Goal: Task Accomplishment & Management: Complete application form

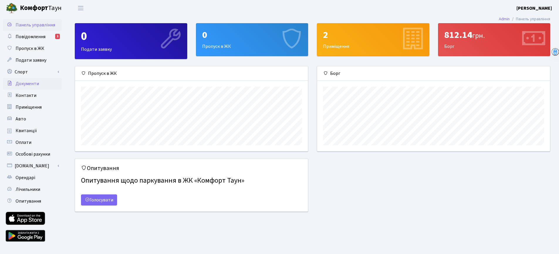
scroll to position [85, 232]
click at [31, 132] on span "Квитанції" at bounding box center [26, 130] width 21 height 6
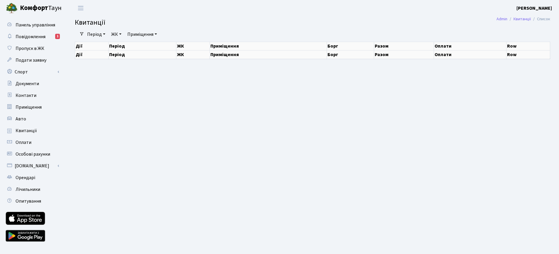
select select "25"
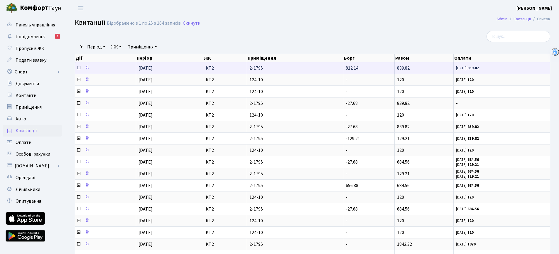
click at [79, 69] on icon at bounding box center [78, 67] width 5 height 5
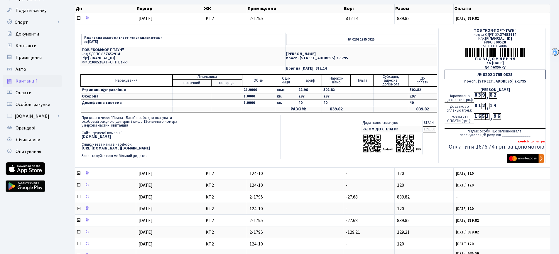
scroll to position [60, 0]
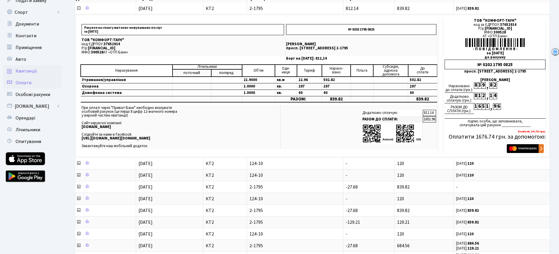
click at [28, 82] on span "Оплати" at bounding box center [24, 82] width 16 height 6
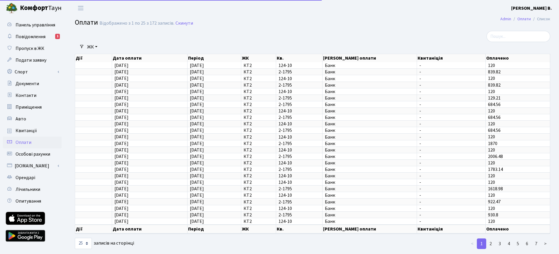
select select "25"
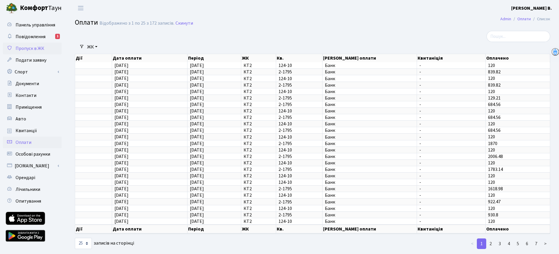
click at [33, 50] on span "Пропуск в ЖК" at bounding box center [30, 48] width 29 height 6
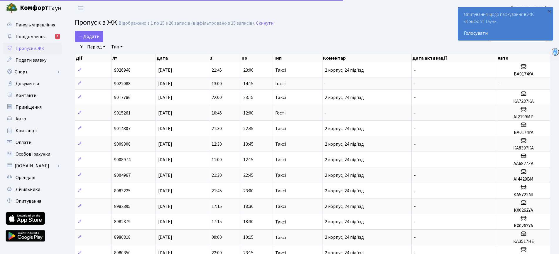
select select "25"
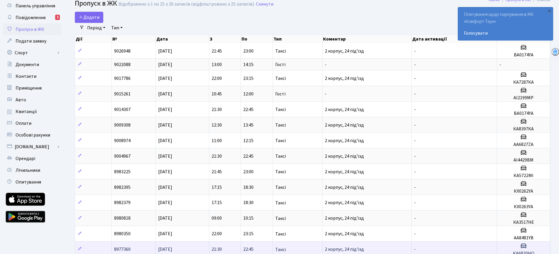
scroll to position [11, 0]
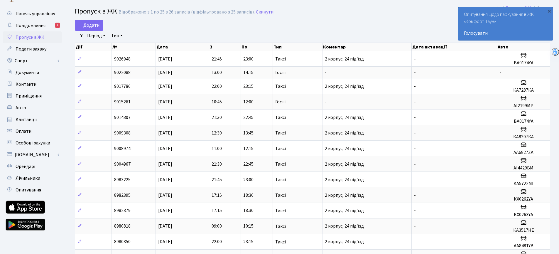
click at [476, 32] on link "Голосувати" at bounding box center [505, 33] width 83 height 7
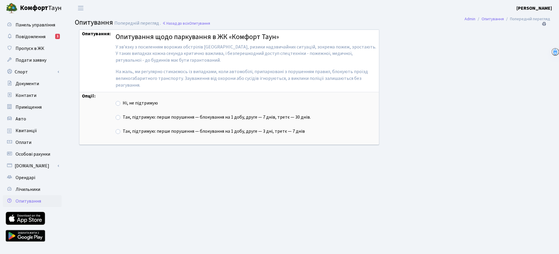
click at [123, 132] on label "Так, підтримую: перше порушення — блокування на 1 добу, друге — 3 дні, третє — …" at bounding box center [214, 131] width 182 height 7
click at [123, 132] on input "Так, підтримую: перше порушення — блокування на 1 добу, друге — 3 дні, третє — …" at bounding box center [125, 130] width 4 height 4
radio input "true"
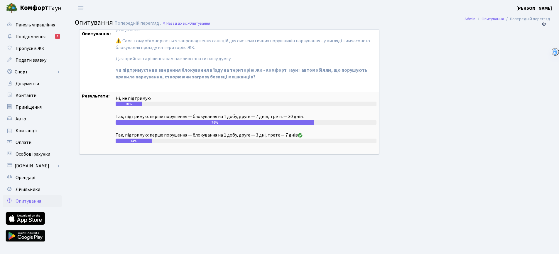
scroll to position [56, 0]
click at [31, 38] on span "Повідомлення" at bounding box center [31, 36] width 30 height 6
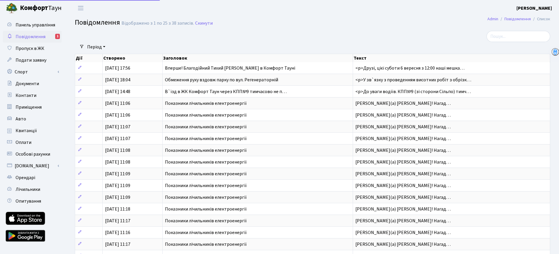
select select "25"
click at [32, 83] on span "Документи" at bounding box center [27, 83] width 23 height 6
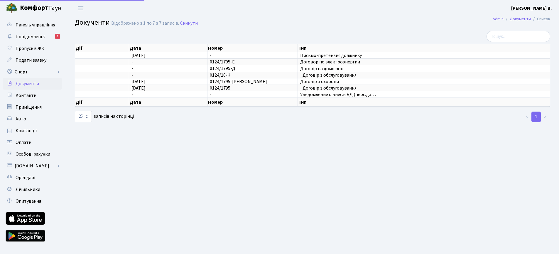
select select "25"
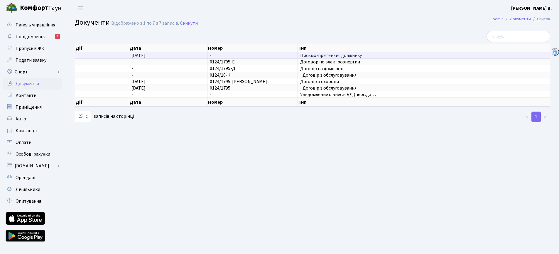
click at [167, 55] on td "[DATE]" at bounding box center [168, 55] width 78 height 6
click at [160, 54] on td "[DATE]" at bounding box center [168, 55] width 78 height 6
click at [330, 58] on span "Письмо-претензия должнику" at bounding box center [423, 55] width 247 height 5
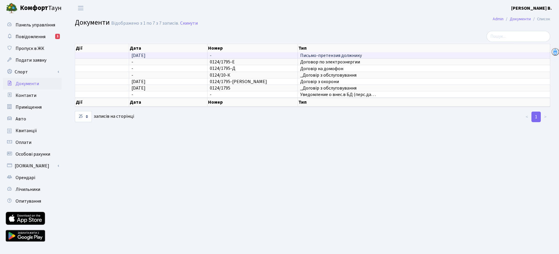
click at [198, 55] on td "[DATE]" at bounding box center [168, 55] width 78 height 6
click at [101, 57] on td at bounding box center [102, 55] width 54 height 6
click at [260, 56] on td "-" at bounding box center [252, 55] width 90 height 6
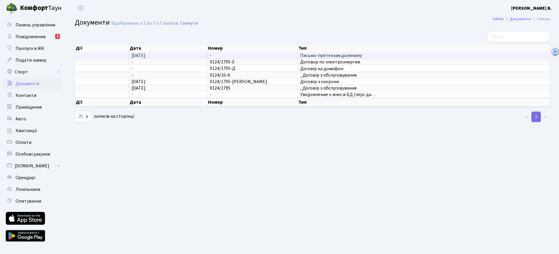
click at [260, 56] on td "-" at bounding box center [252, 55] width 90 height 6
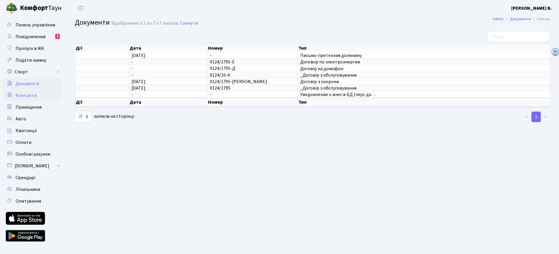
click at [31, 97] on span "Контакти" at bounding box center [26, 95] width 21 height 6
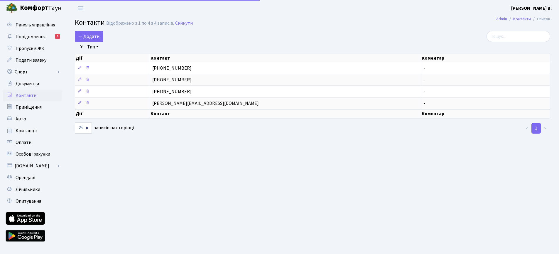
select select "25"
click at [26, 106] on span "Приміщення" at bounding box center [29, 107] width 26 height 6
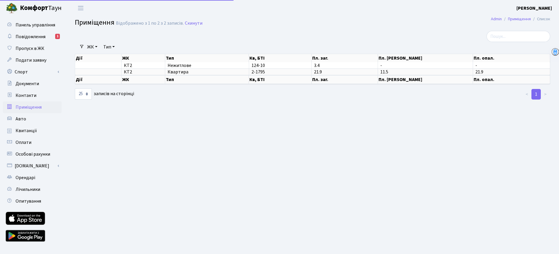
select select "25"
click at [24, 116] on span "Авто" at bounding box center [21, 119] width 11 height 6
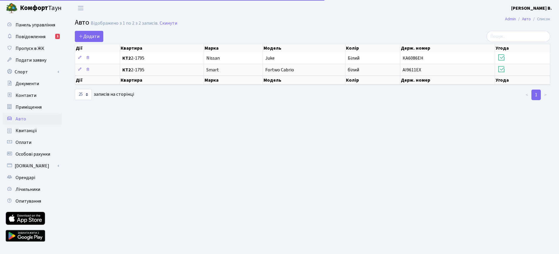
select select "25"
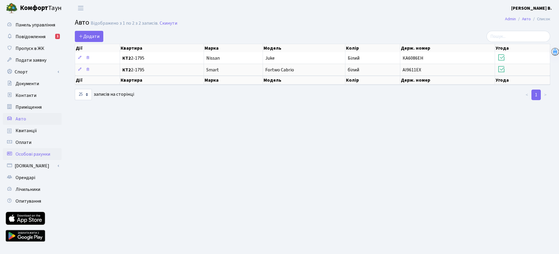
click at [25, 155] on span "Особові рахунки" at bounding box center [33, 154] width 35 height 6
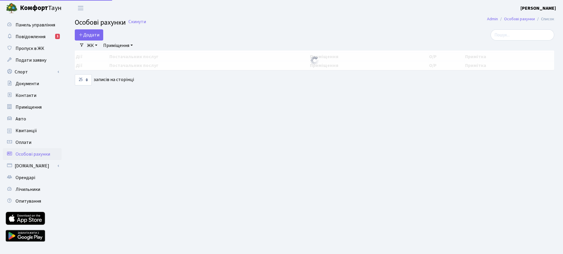
select select "25"
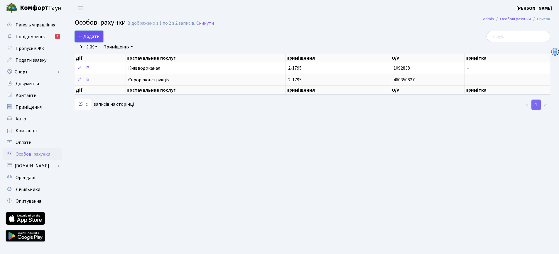
click at [94, 37] on span "Додати" at bounding box center [89, 36] width 21 height 6
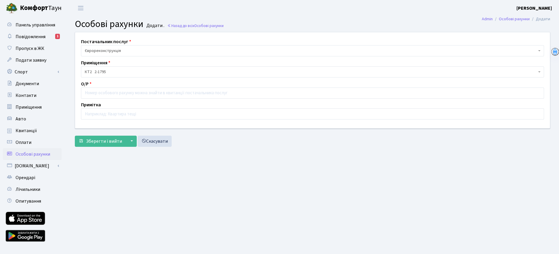
click at [130, 49] on span "Єврореконструкція" at bounding box center [311, 51] width 452 height 6
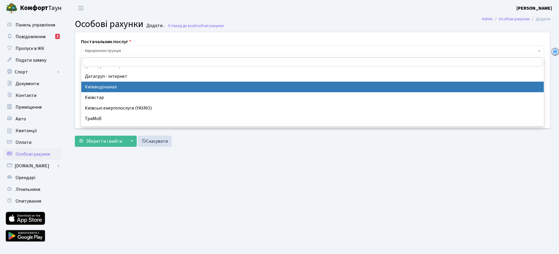
scroll to position [68, 0]
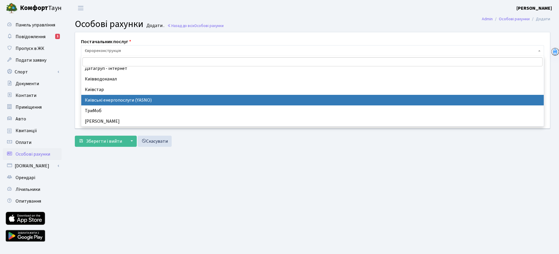
select select "2"
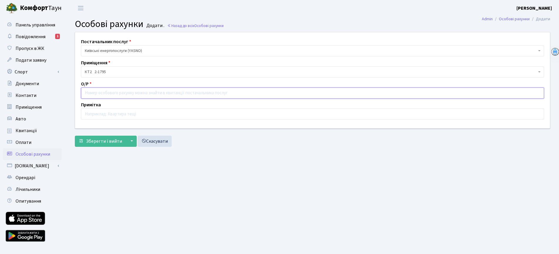
paste input "09153179501"
type input "09153179501"
click at [103, 142] on span "Зберегти і вийти" at bounding box center [104, 141] width 36 height 6
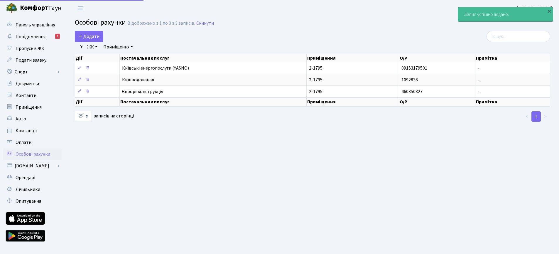
select select "25"
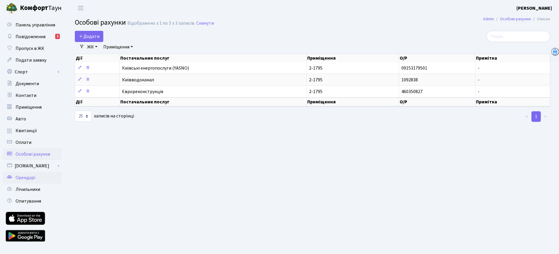
click at [27, 178] on span "Орендарі" at bounding box center [26, 177] width 20 height 6
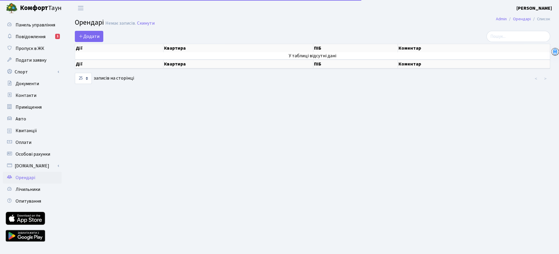
select select "25"
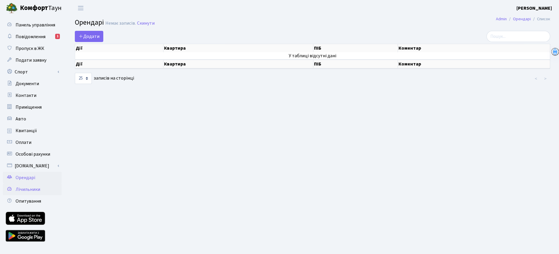
click at [28, 191] on span "Лічильники" at bounding box center [28, 189] width 25 height 6
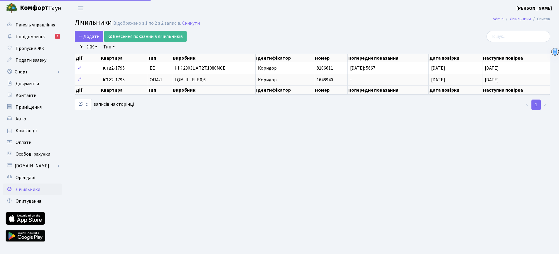
select select "25"
click at [41, 25] on span "Панель управління" at bounding box center [36, 25] width 40 height 6
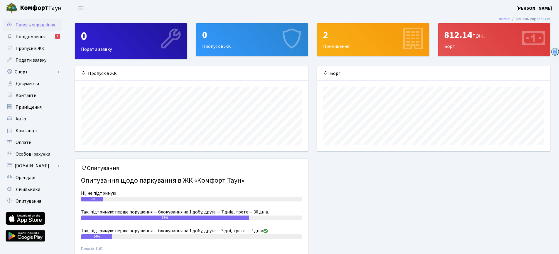
scroll to position [85, 232]
click at [117, 34] on div "0" at bounding box center [131, 36] width 100 height 14
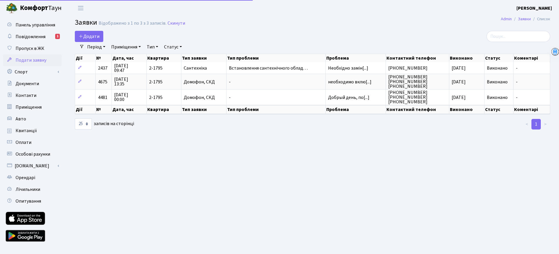
select select "25"
click at [24, 28] on span "Панель управління" at bounding box center [36, 25] width 40 height 6
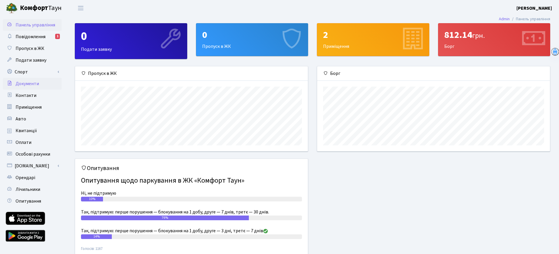
click at [25, 82] on span "Документи" at bounding box center [27, 83] width 23 height 6
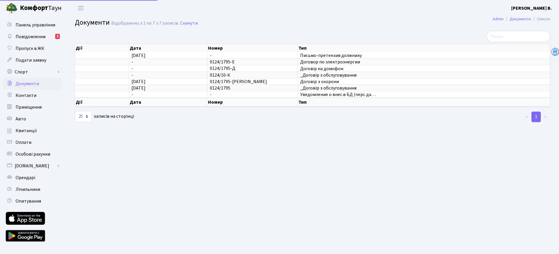
select select "25"
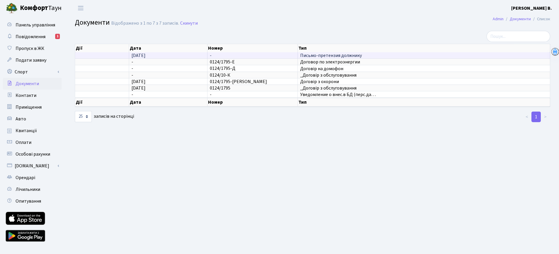
click at [318, 54] on span "Письмо-претензия должнику" at bounding box center [423, 55] width 247 height 5
